Goal: Task Accomplishment & Management: Use online tool/utility

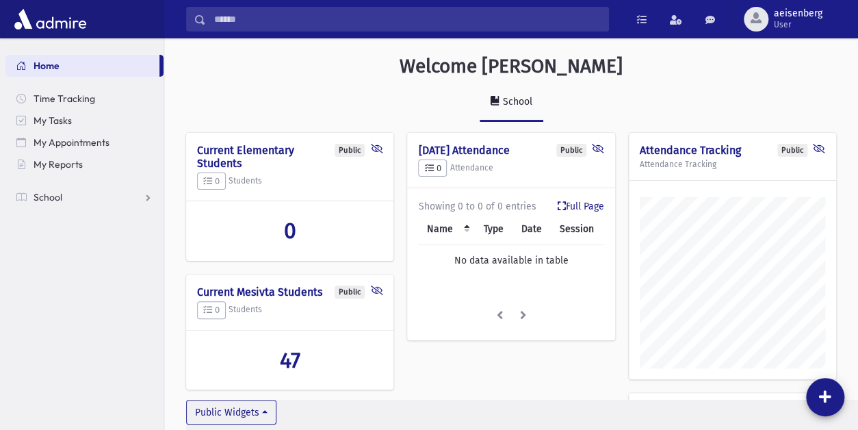
scroll to position [656, 694]
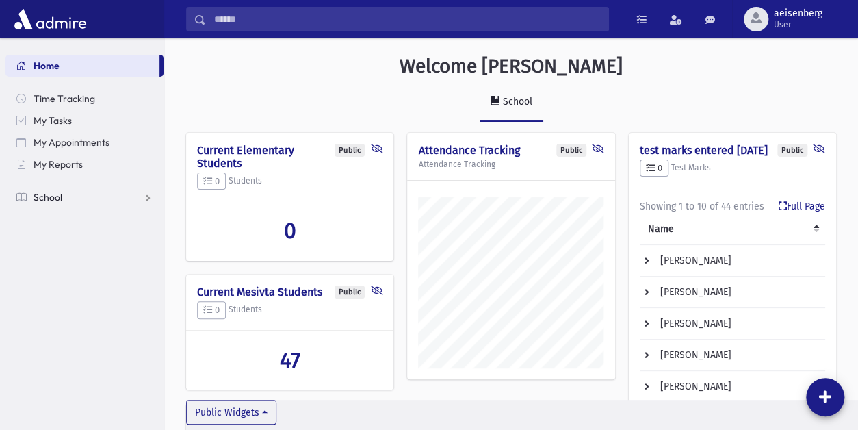
click at [56, 196] on span "School" at bounding box center [48, 197] width 29 height 12
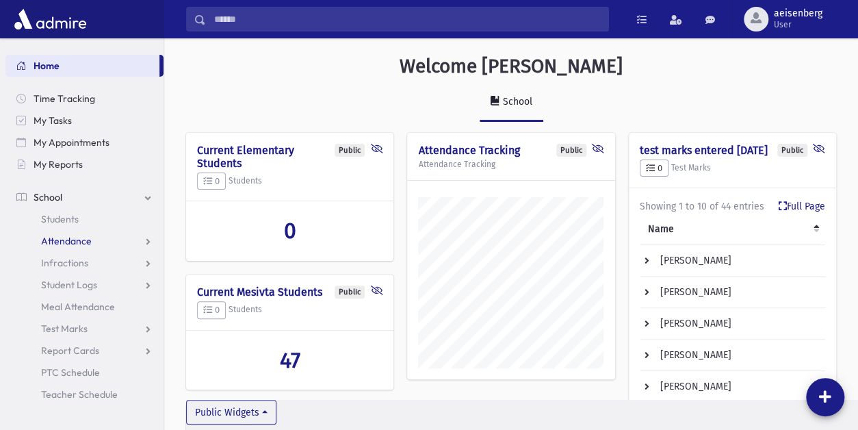
click at [73, 245] on span "Attendance" at bounding box center [66, 241] width 51 height 12
click at [66, 265] on span "Entry" at bounding box center [63, 263] width 23 height 12
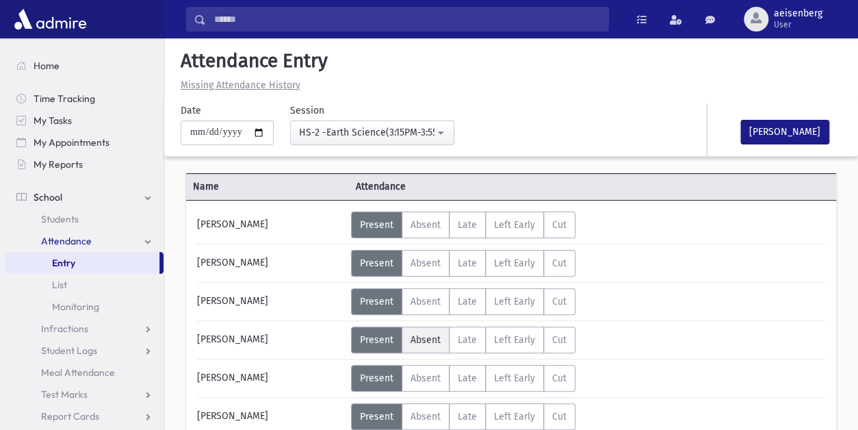
click at [423, 333] on label "Absent A" at bounding box center [426, 339] width 48 height 27
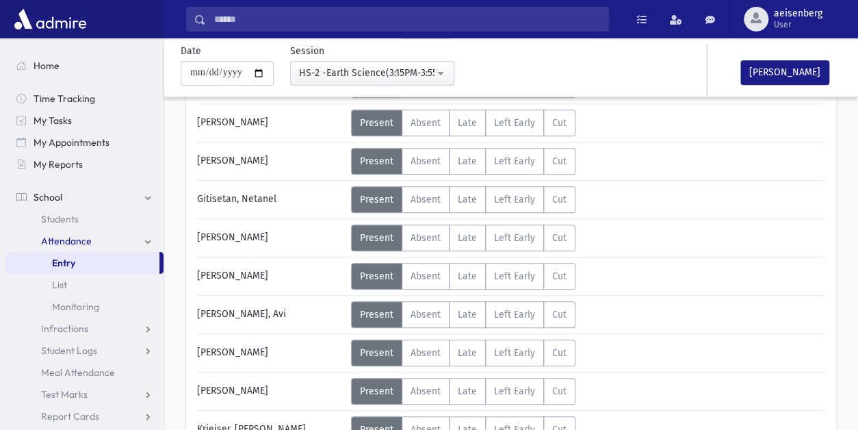
scroll to position [296, 0]
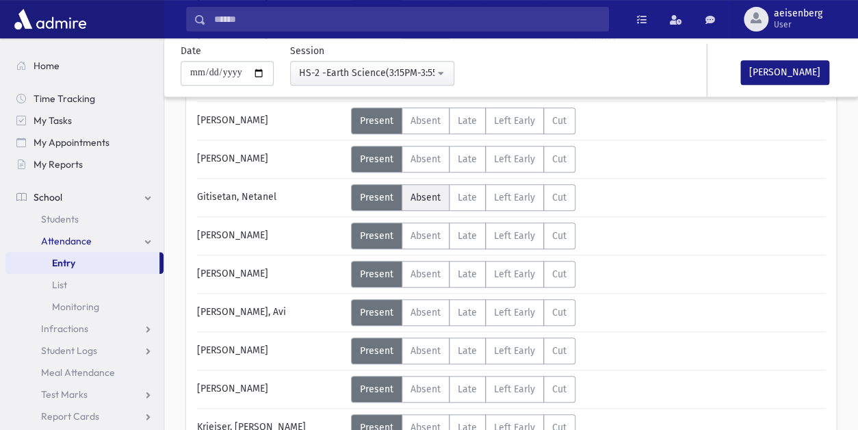
click at [430, 193] on span "Absent" at bounding box center [426, 198] width 30 height 12
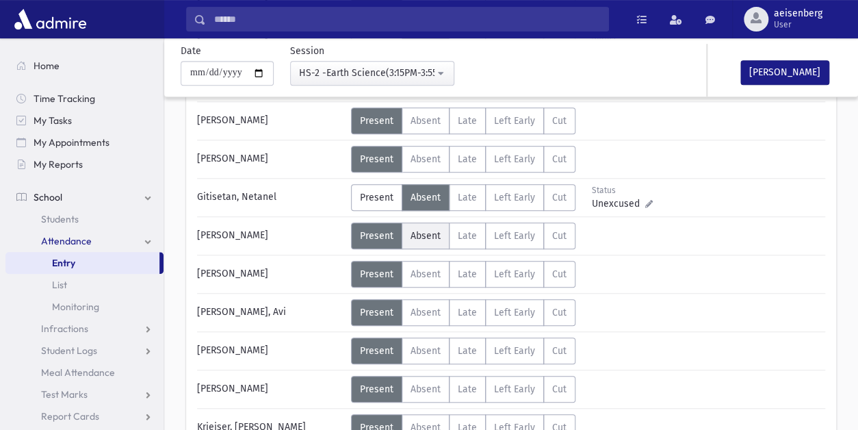
click at [422, 232] on span "Absent" at bounding box center [426, 236] width 30 height 12
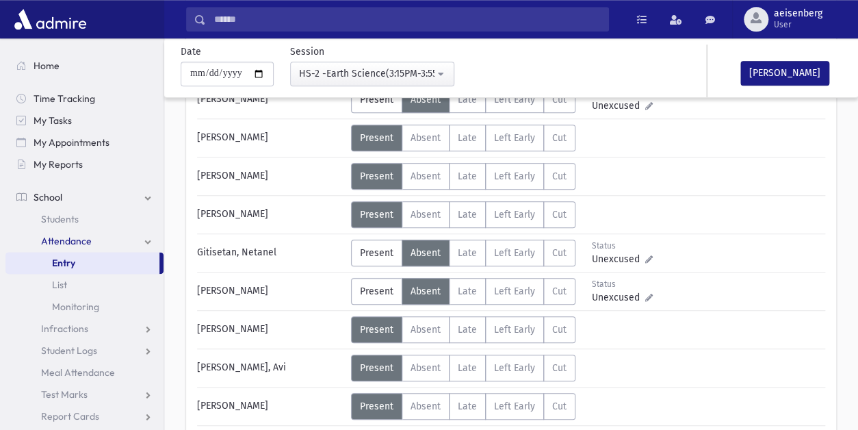
scroll to position [216, 0]
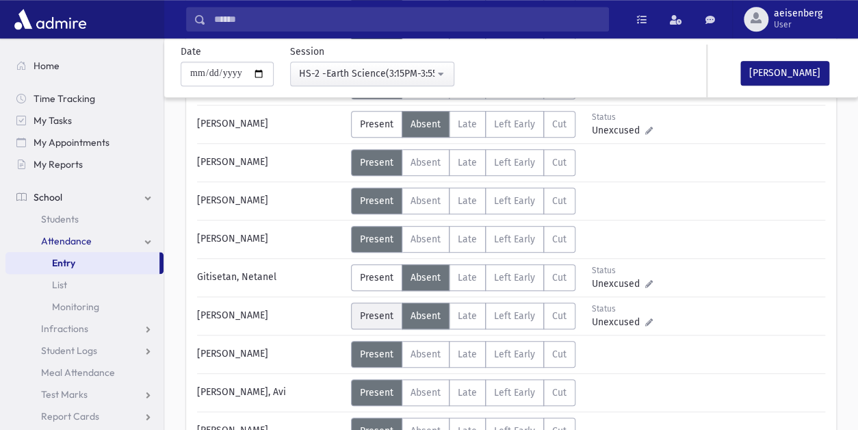
click at [369, 315] on span "Present" at bounding box center [377, 316] width 34 height 12
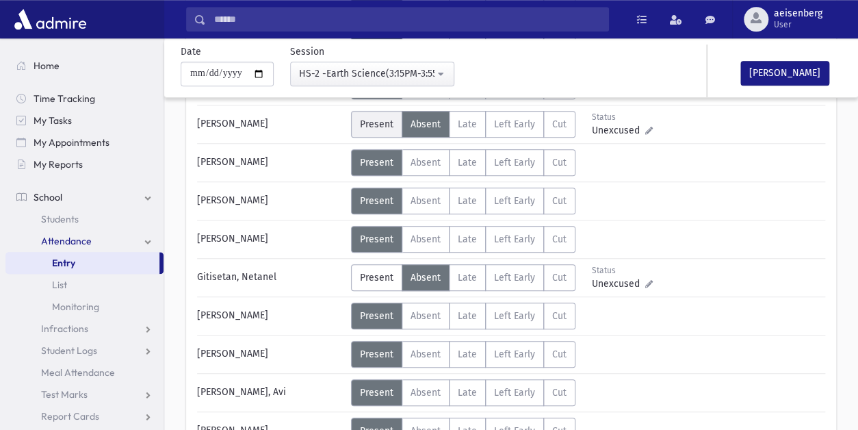
click at [374, 118] on span "Present" at bounding box center [377, 124] width 34 height 12
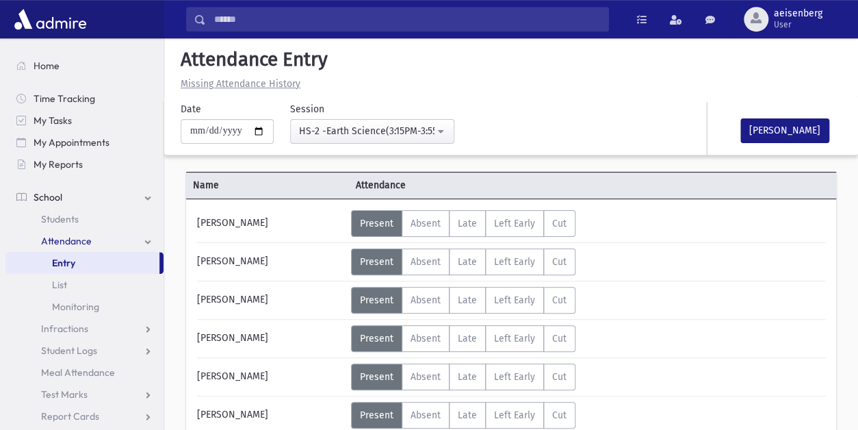
scroll to position [0, 0]
